Goal: Find specific page/section: Find specific page/section

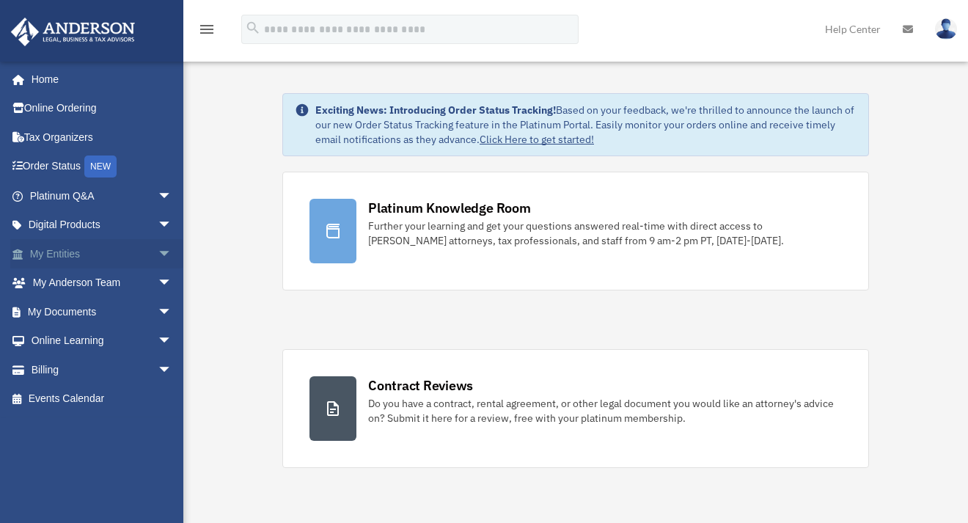
click at [70, 254] on link "My Entities arrow_drop_down" at bounding box center [102, 253] width 184 height 29
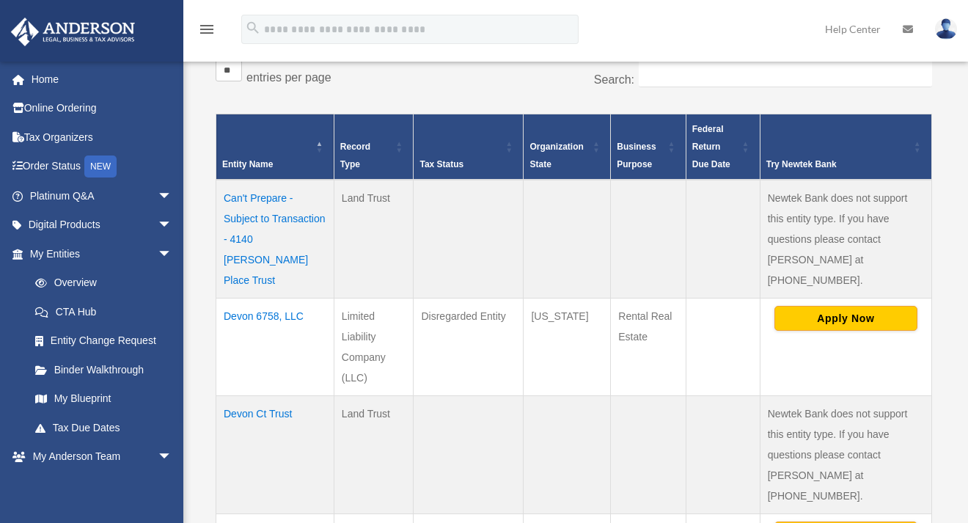
scroll to position [259, 0]
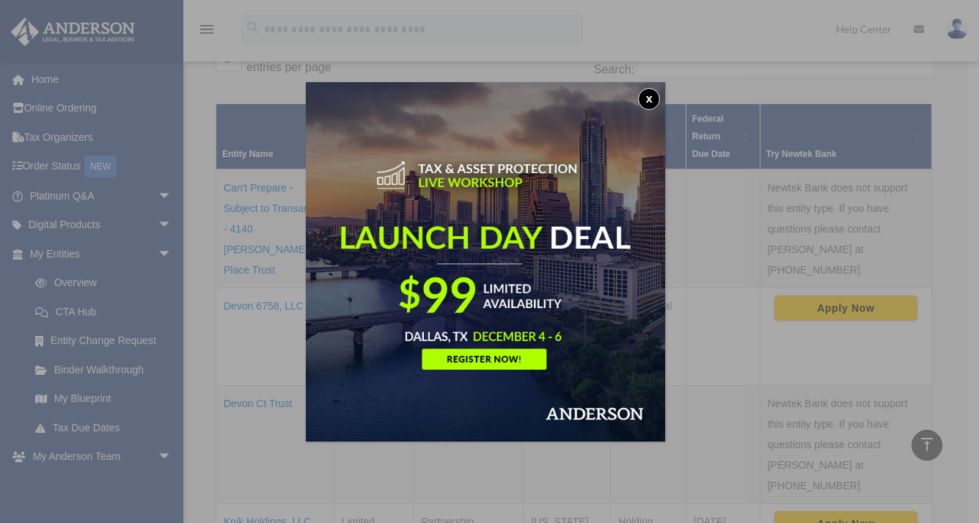
click at [647, 96] on button "x" at bounding box center [649, 99] width 22 height 22
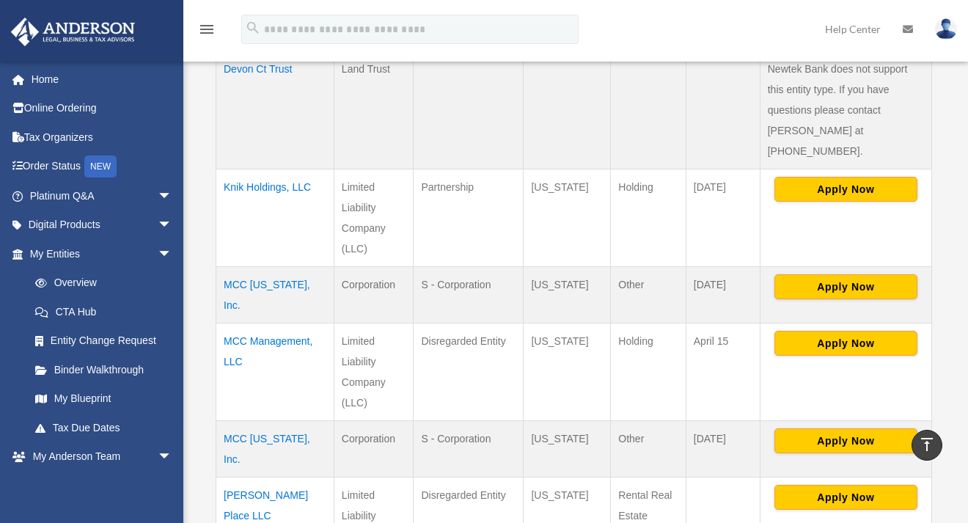
scroll to position [614, 0]
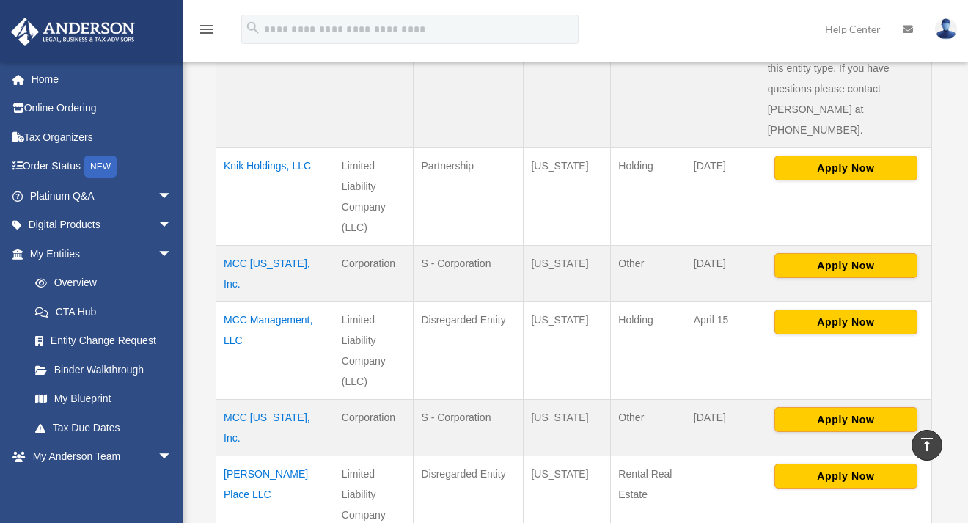
click at [279, 399] on td "MCC Utah, Inc." at bounding box center [275, 427] width 118 height 56
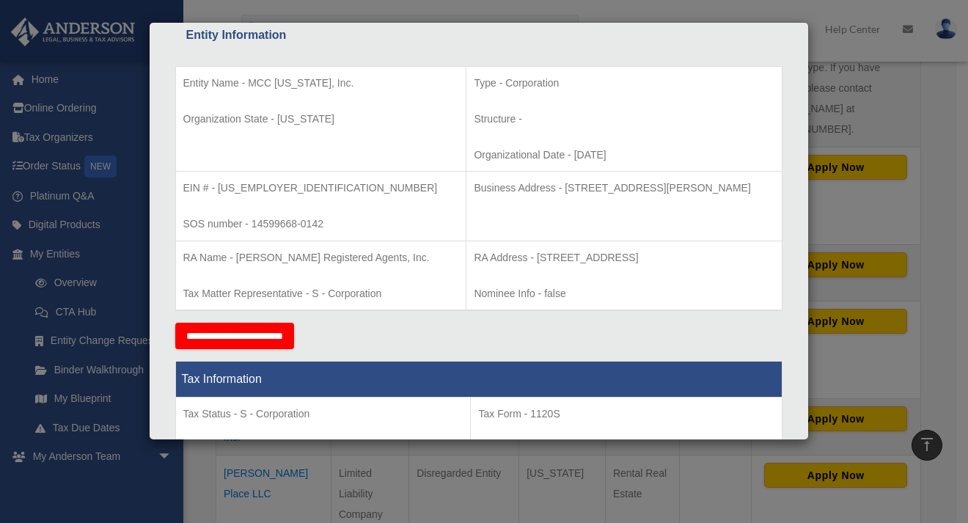
scroll to position [278, 0]
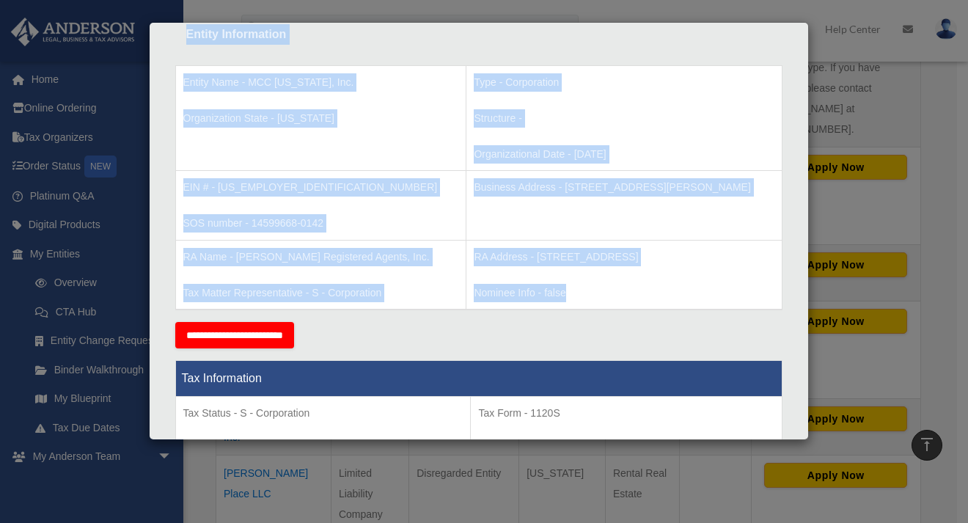
drag, startPoint x: 186, startPoint y: 35, endPoint x: 535, endPoint y: 294, distance: 434.4
click at [439, 322] on div "**********" at bounding box center [478, 335] width 607 height 26
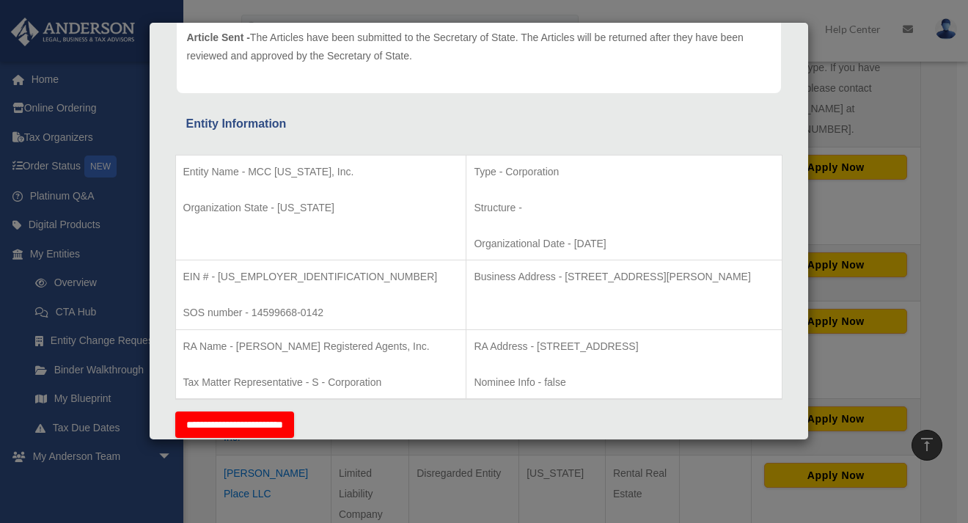
scroll to position [191, 0]
